Goal: Task Accomplishment & Management: Manage account settings

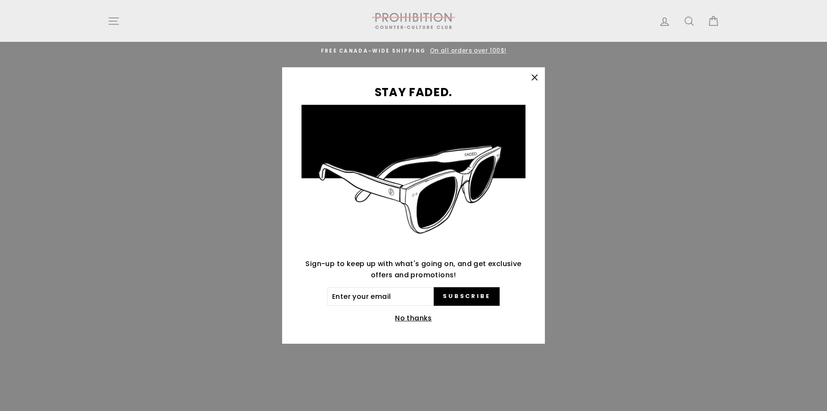
click at [535, 73] on icon "button" at bounding box center [535, 78] width 12 height 12
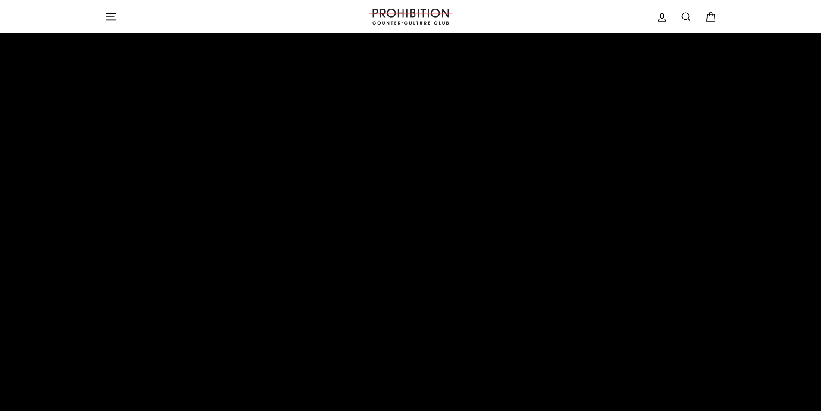
scroll to position [3566, 0]
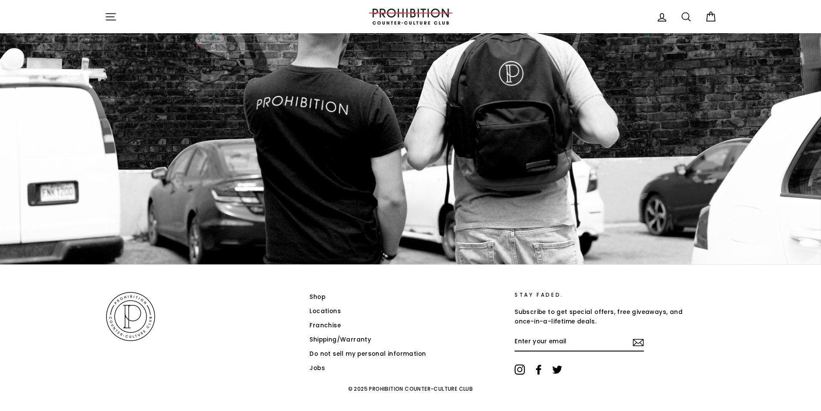
click at [364, 347] on link "Do not sell my personal information" at bounding box center [367, 353] width 116 height 13
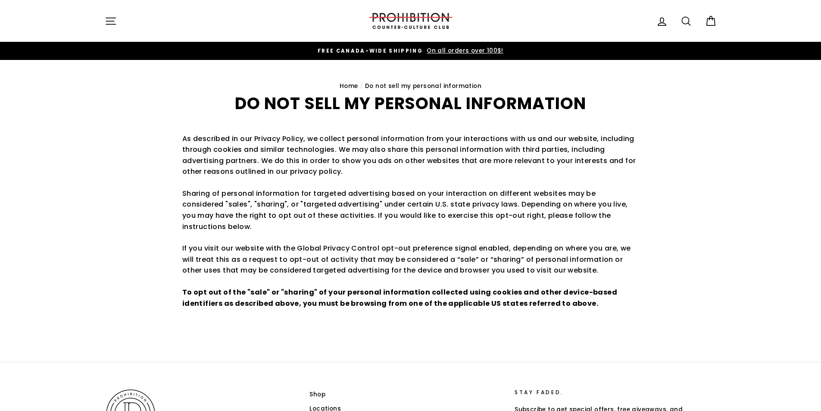
click at [112, 21] on icon "button" at bounding box center [110, 21] width 9 height 6
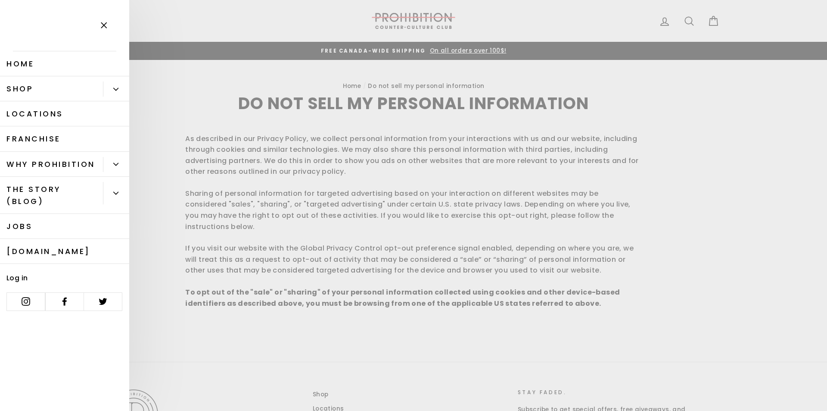
click at [211, 183] on main "Home / Do not sell my personal information Do not sell my personal information …" at bounding box center [413, 211] width 827 height 302
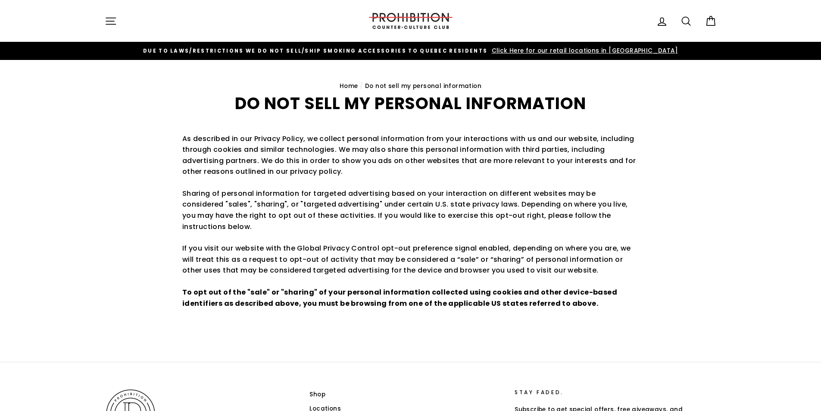
click at [263, 137] on p "As described in our Privacy Policy, we collect personal information from your i…" at bounding box center [410, 155] width 457 height 44
